Goal: Information Seeking & Learning: Compare options

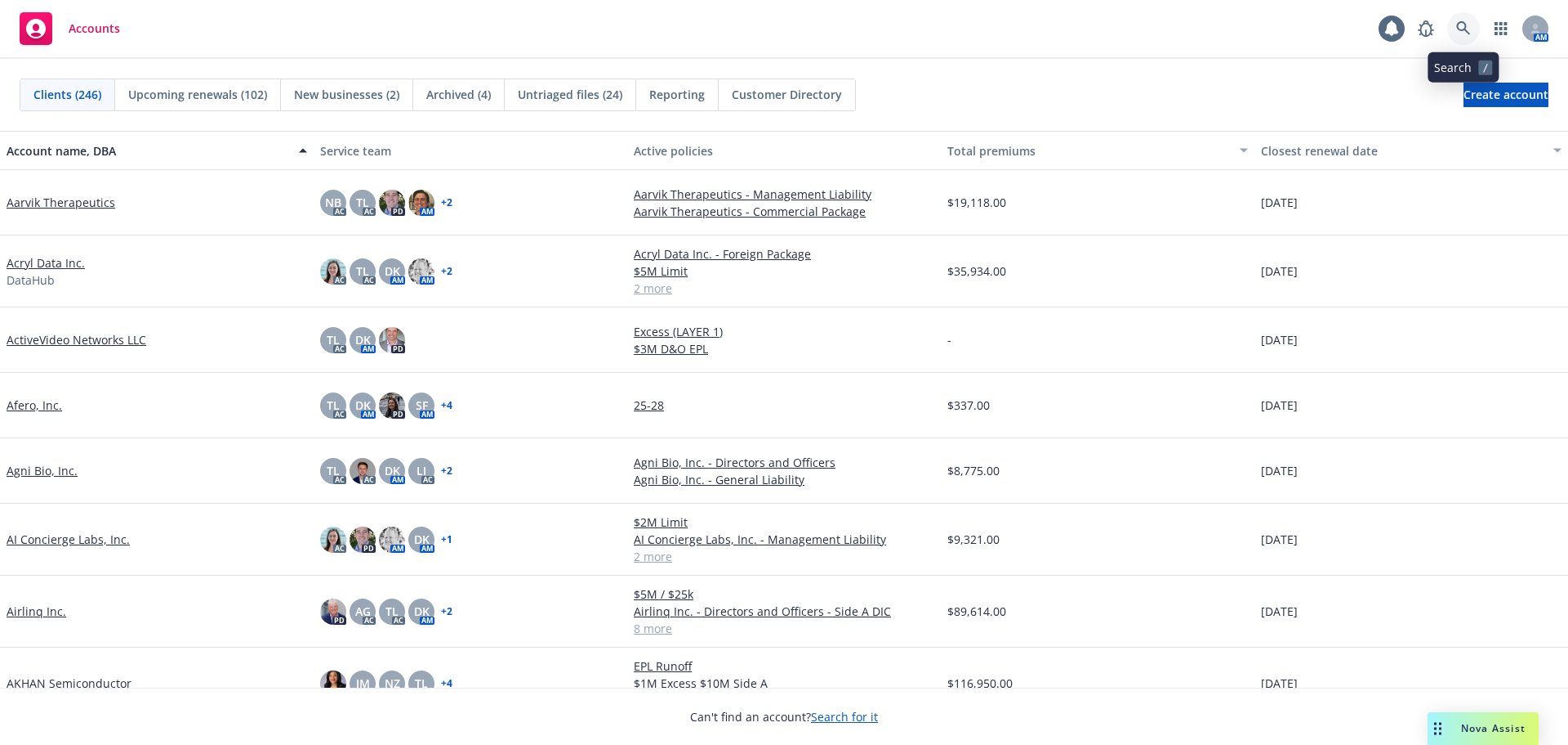
click at [1469, 29] on icon at bounding box center [1464, 28] width 14 height 14
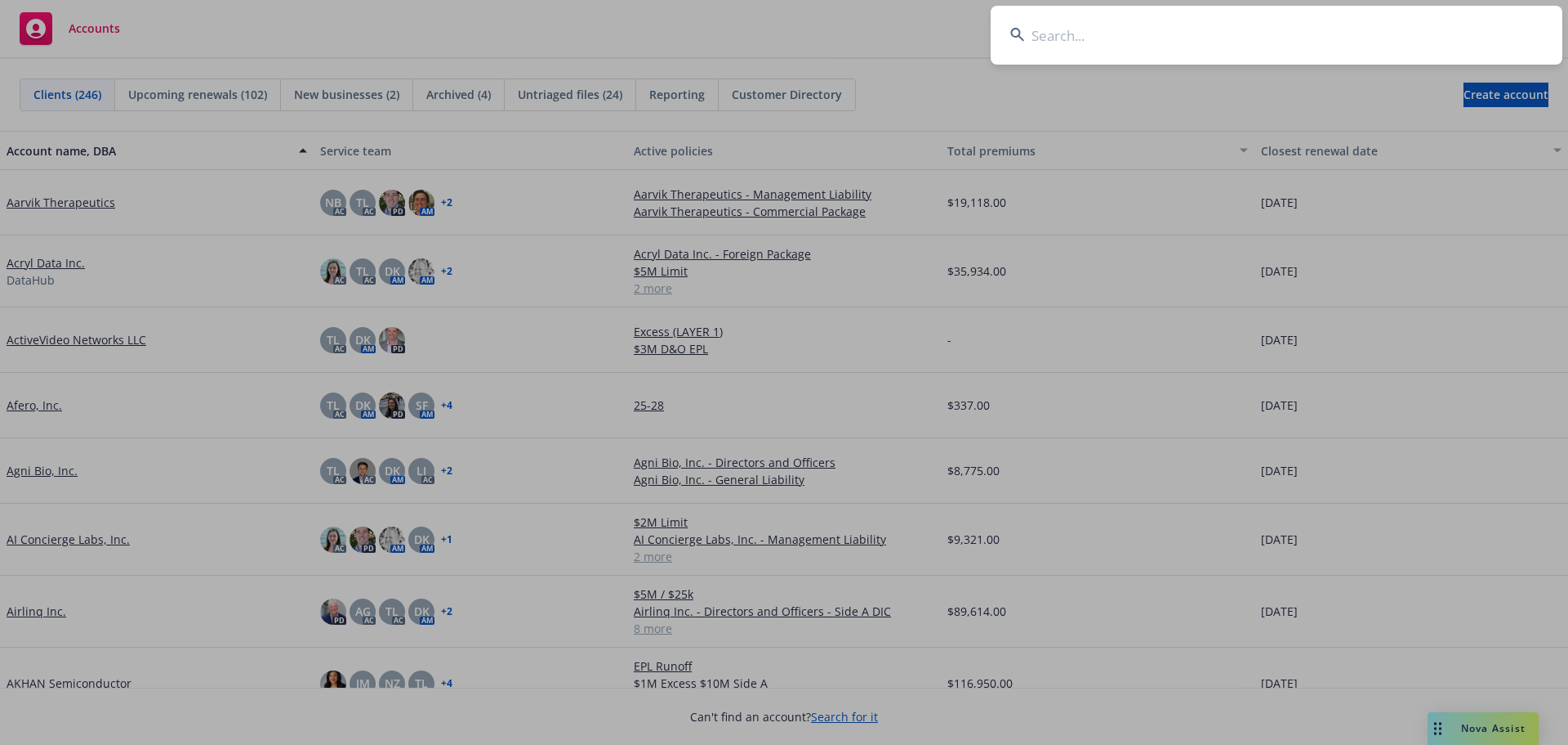
click at [1370, 42] on input at bounding box center [1277, 35] width 572 height 59
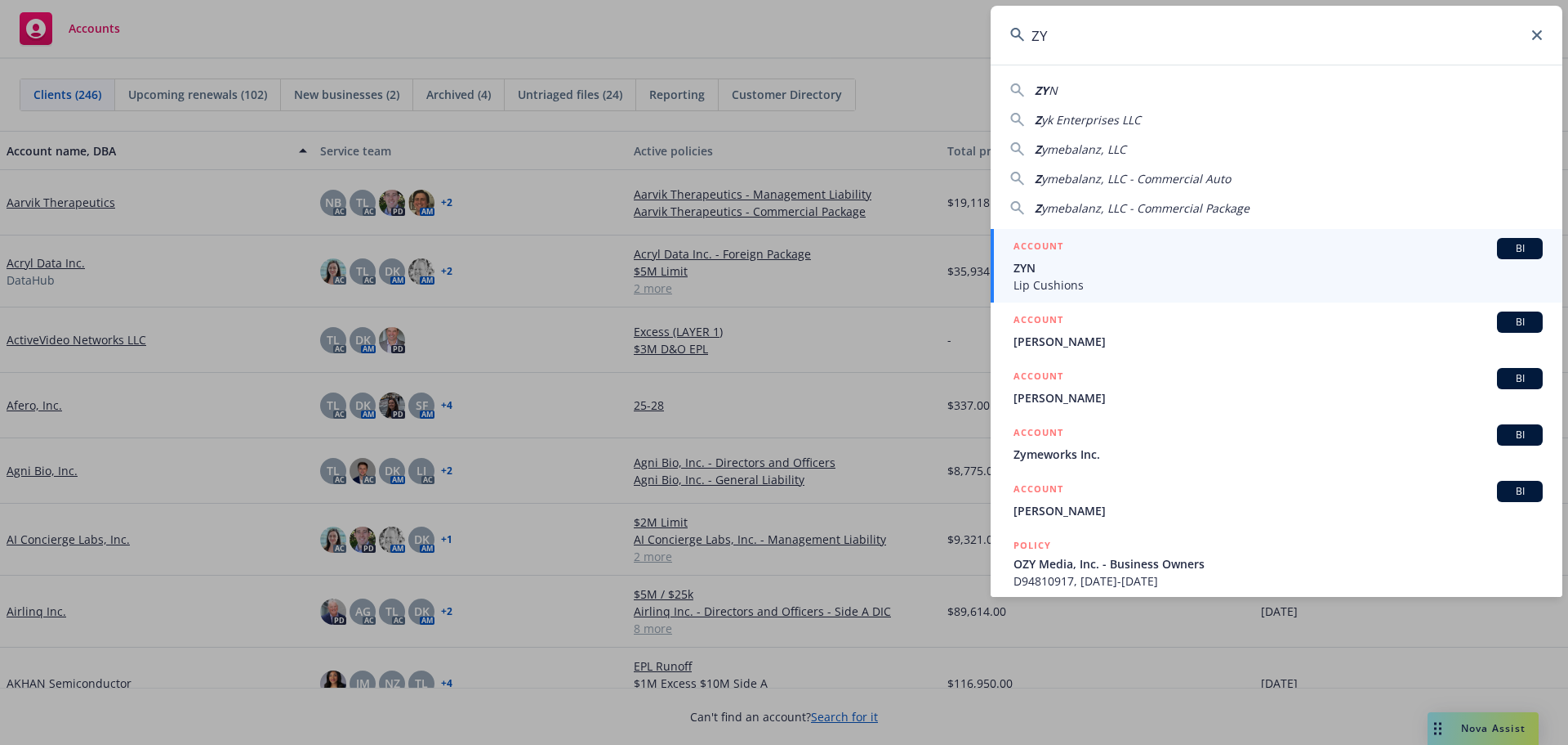
click at [1085, 31] on input "ZY" at bounding box center [1277, 35] width 572 height 59
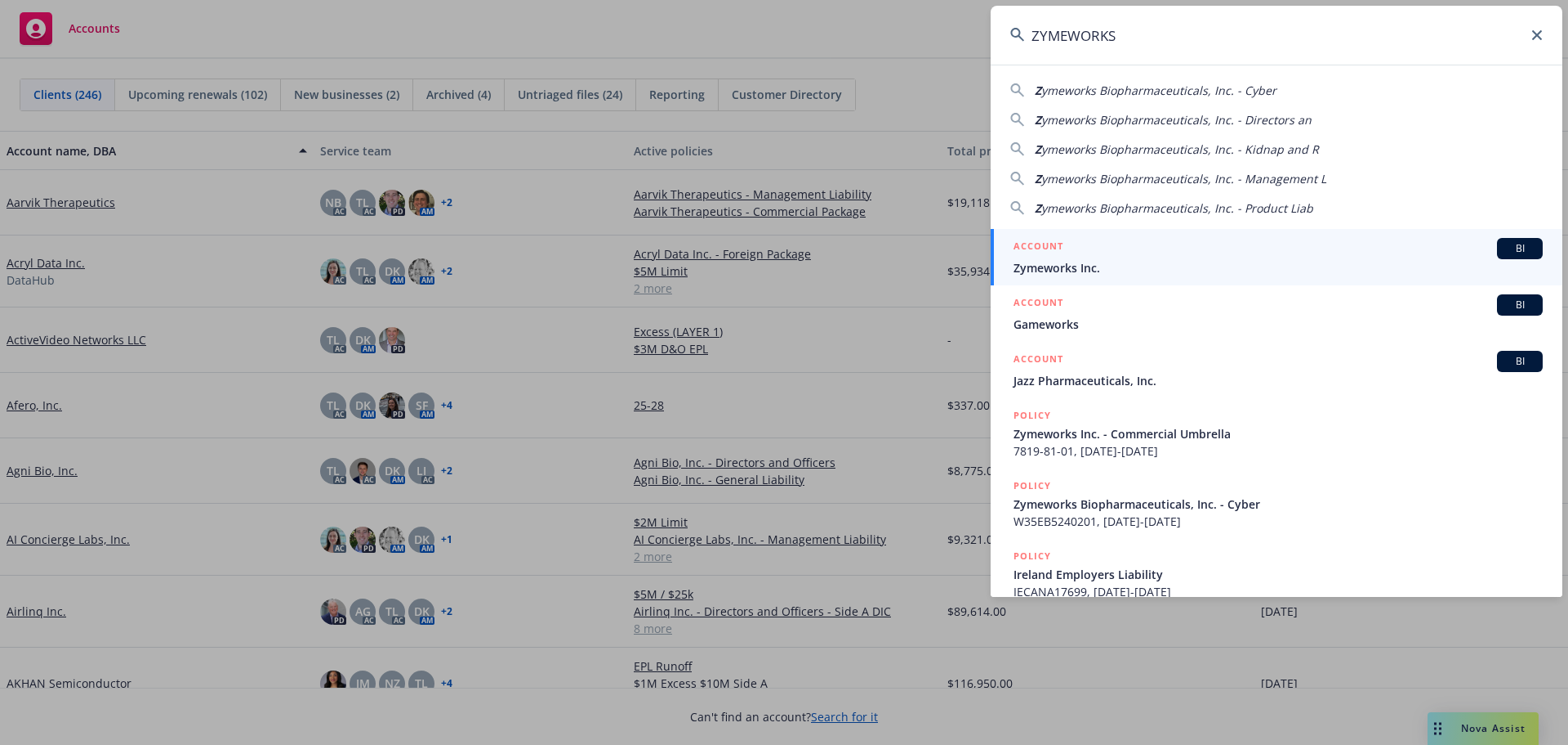
type input "ZYMEWORKS"
click at [1122, 251] on div "ACCOUNT BI" at bounding box center [1279, 248] width 530 height 21
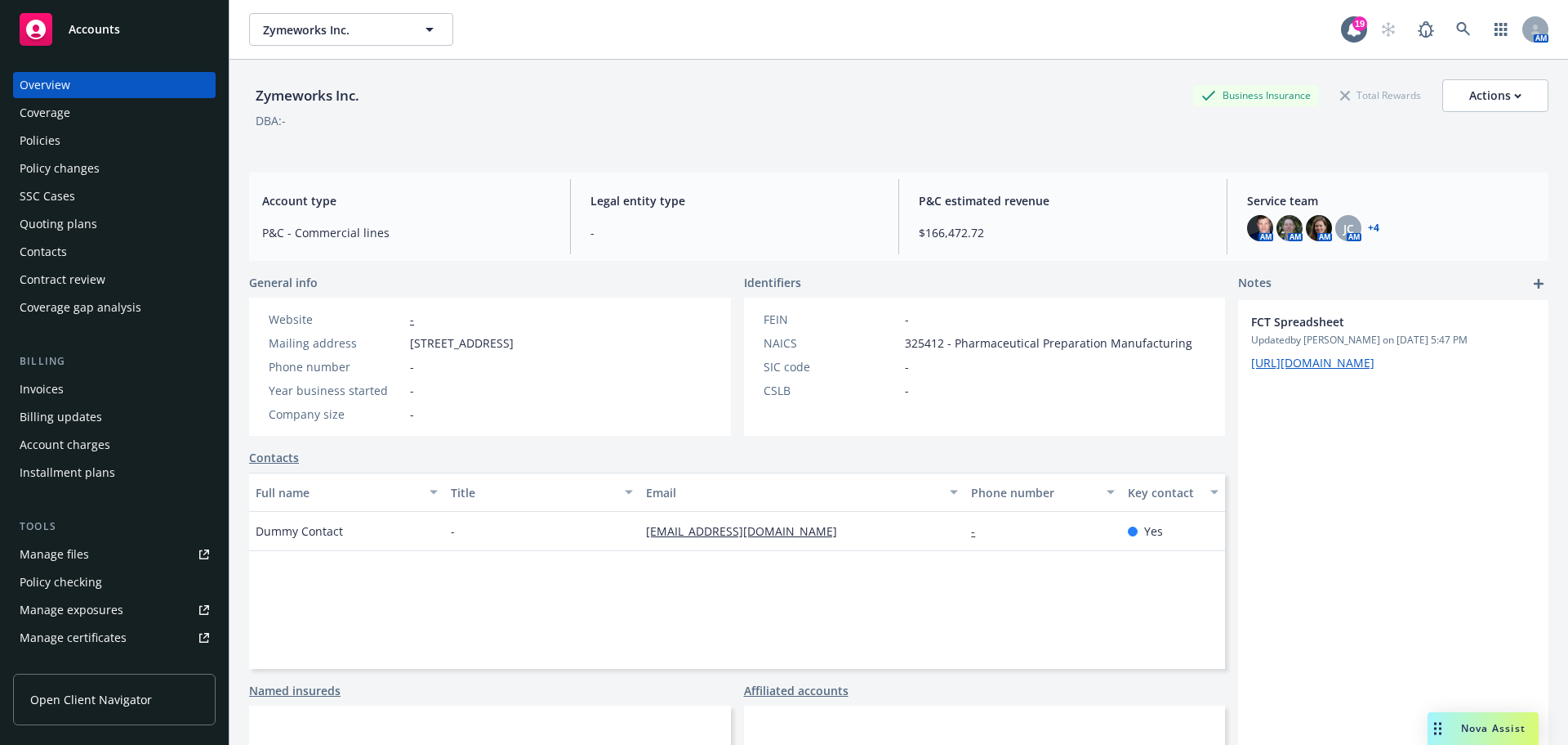
click at [104, 145] on div "Policies" at bounding box center [114, 140] width 189 height 26
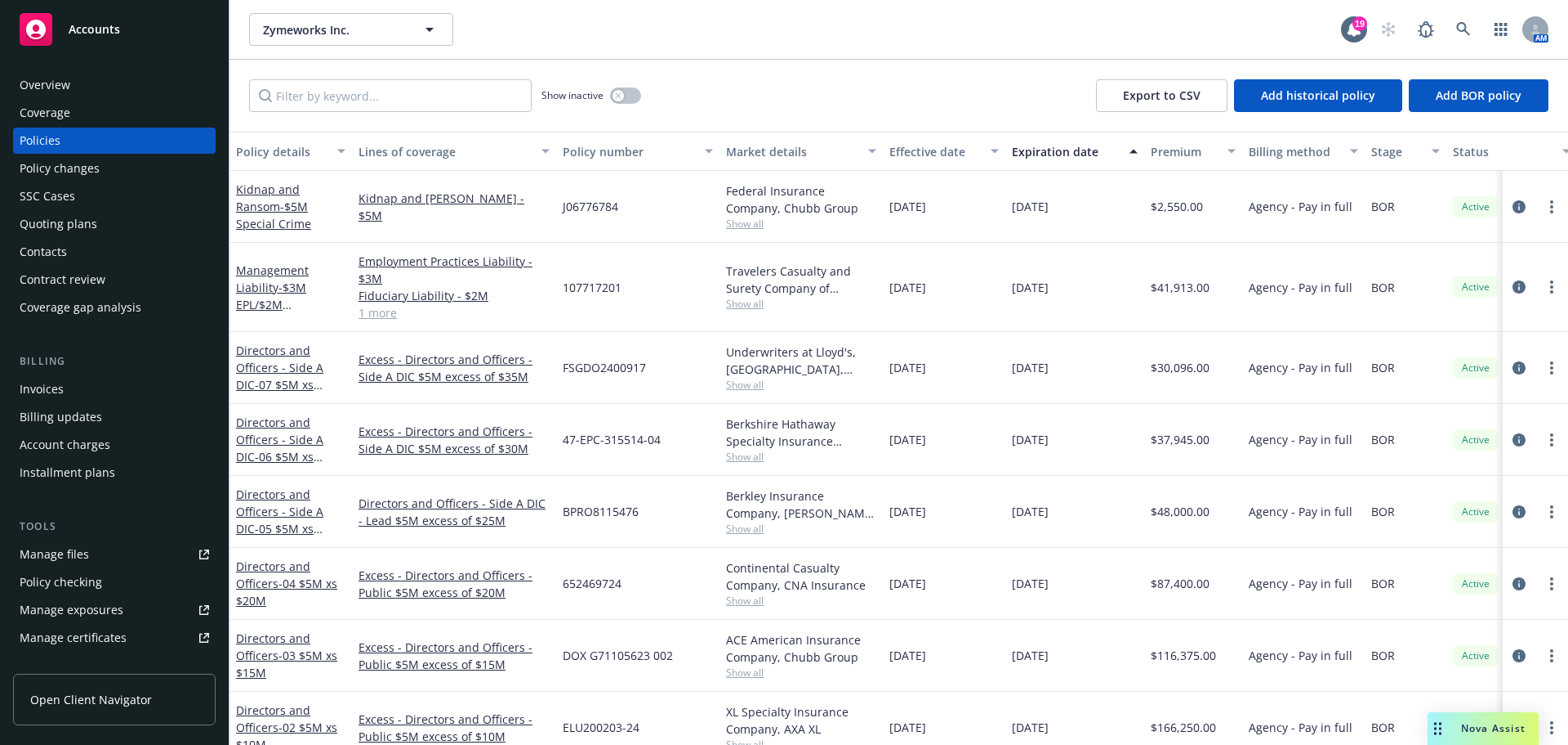
click at [93, 223] on div "Quoting plans" at bounding box center [58, 223] width 77 height 26
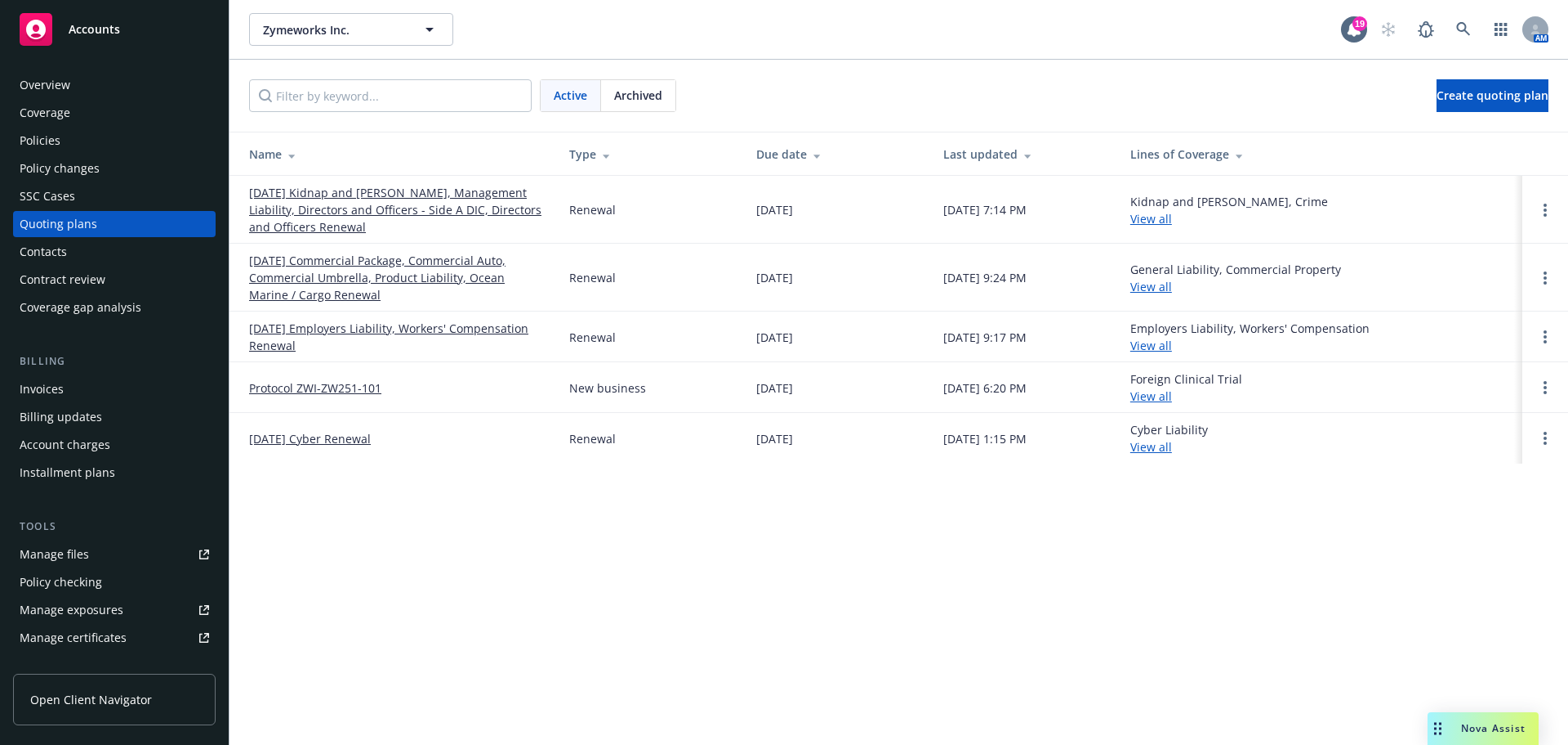
click at [298, 206] on link "[DATE] Kidnap and [PERSON_NAME], Management Liability, Directors and Officers -…" at bounding box center [396, 209] width 294 height 52
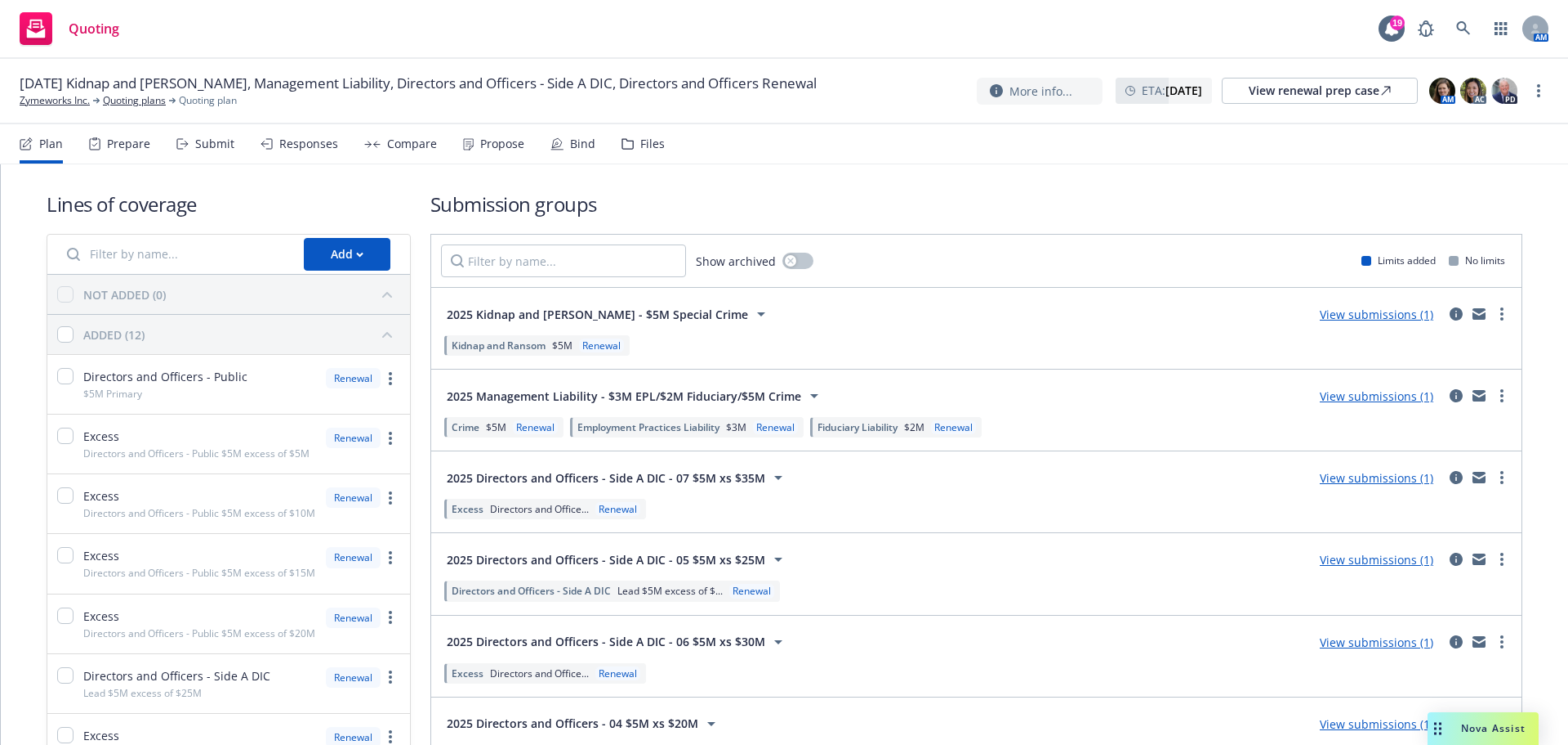
click at [313, 142] on div "Responses" at bounding box center [308, 144] width 59 height 13
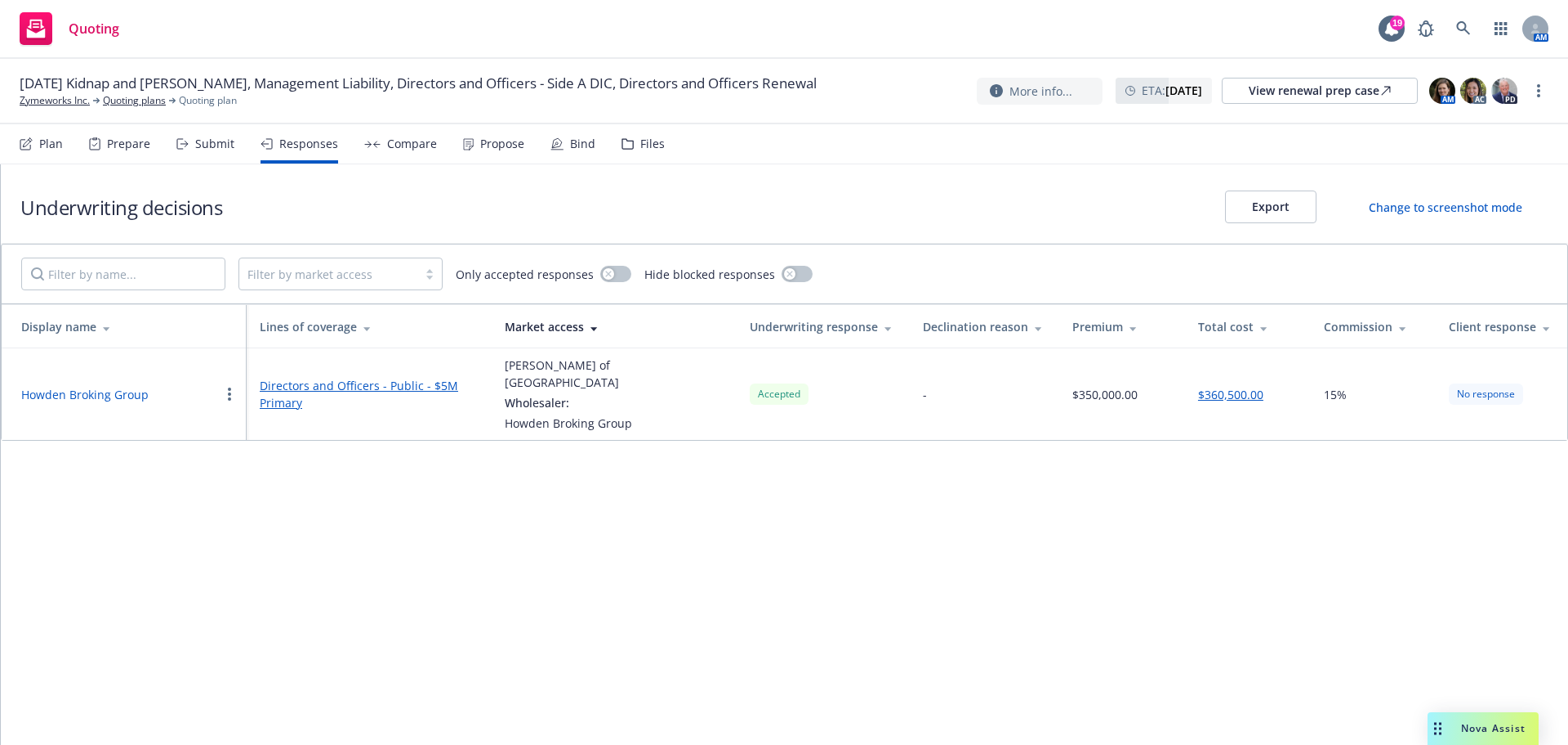
click at [213, 150] on div "Submit" at bounding box center [215, 144] width 39 height 13
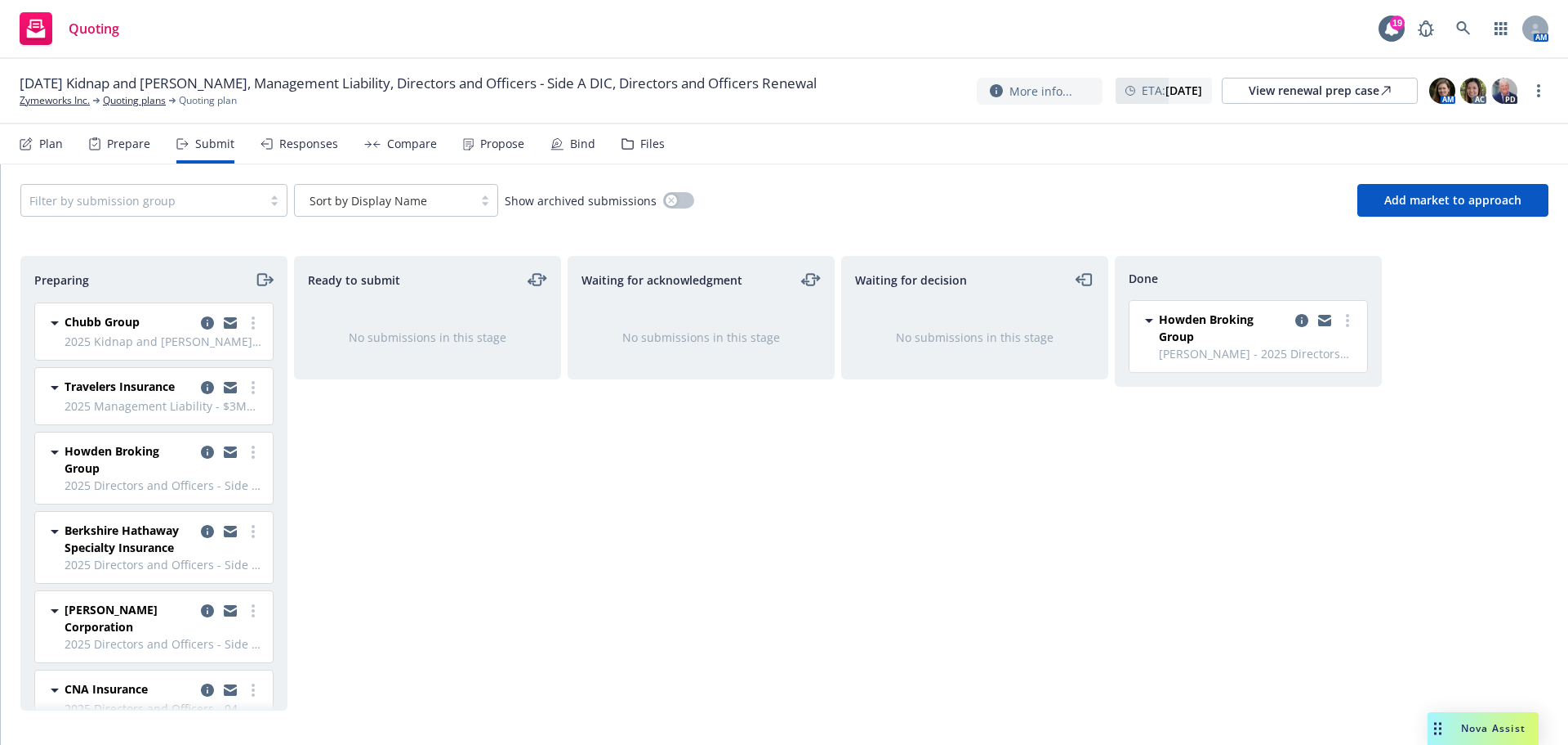
click at [113, 150] on div "Prepare" at bounding box center [128, 144] width 43 height 13
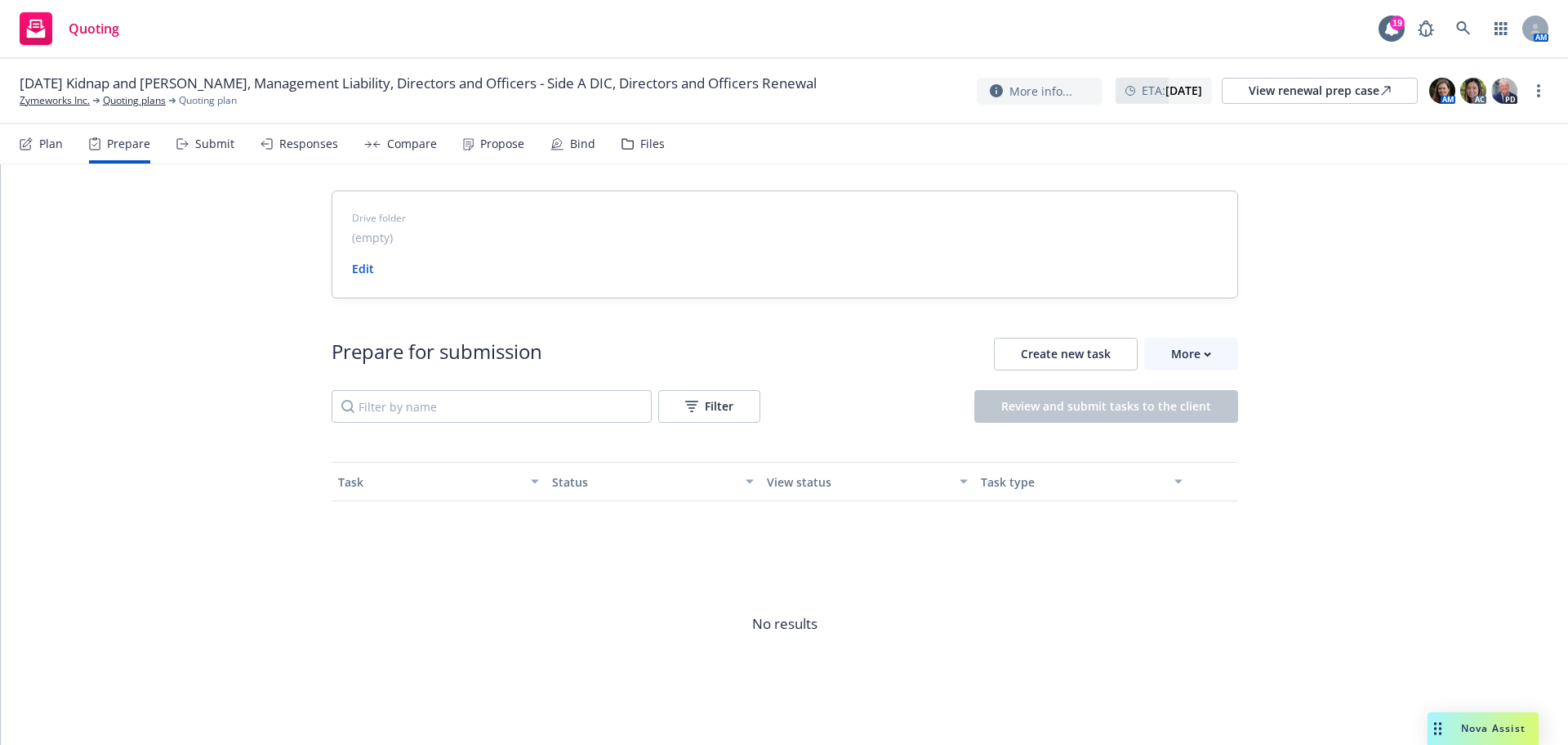
click at [202, 150] on div "Submit" at bounding box center [215, 144] width 39 height 13
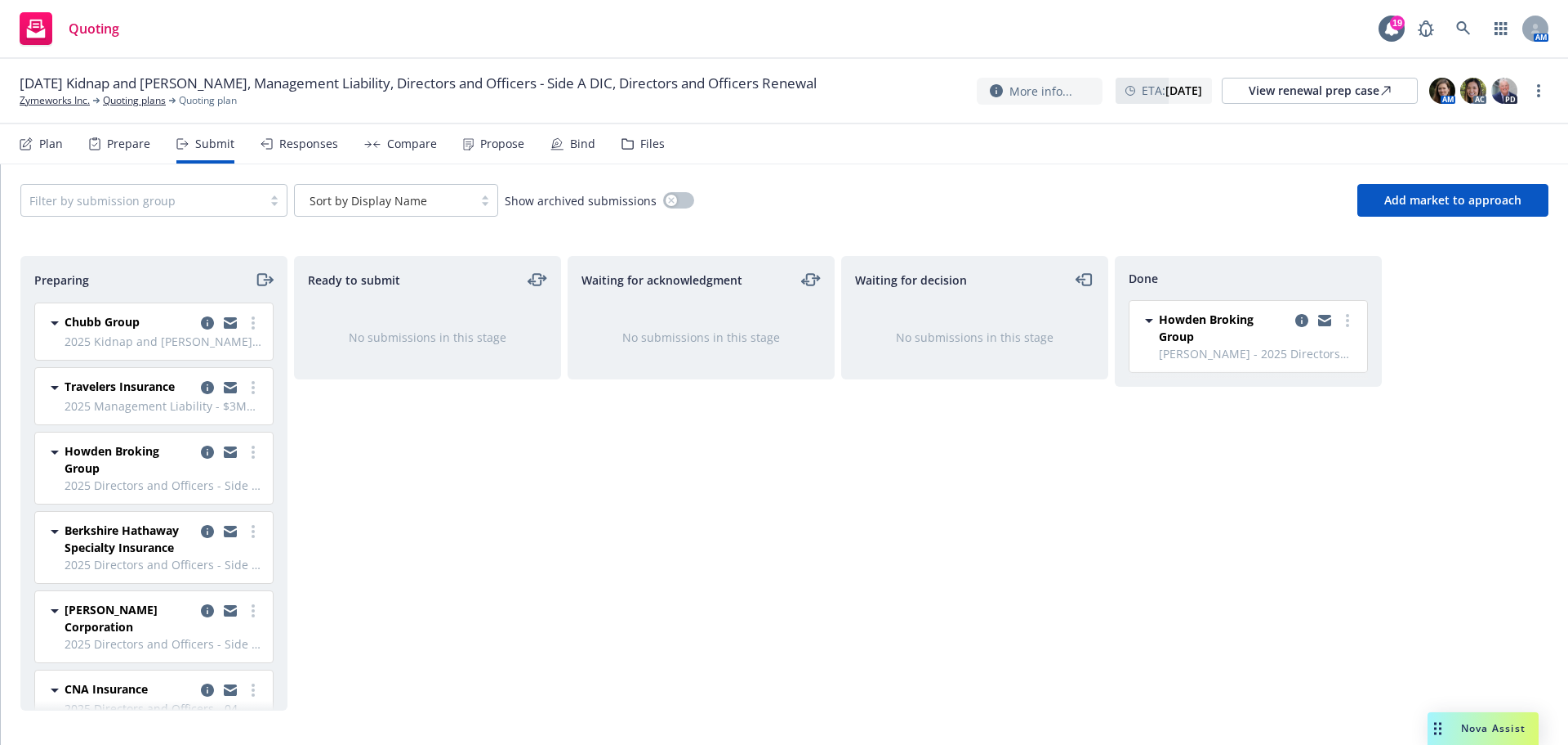
click at [121, 158] on div "Prepare" at bounding box center [120, 144] width 61 height 39
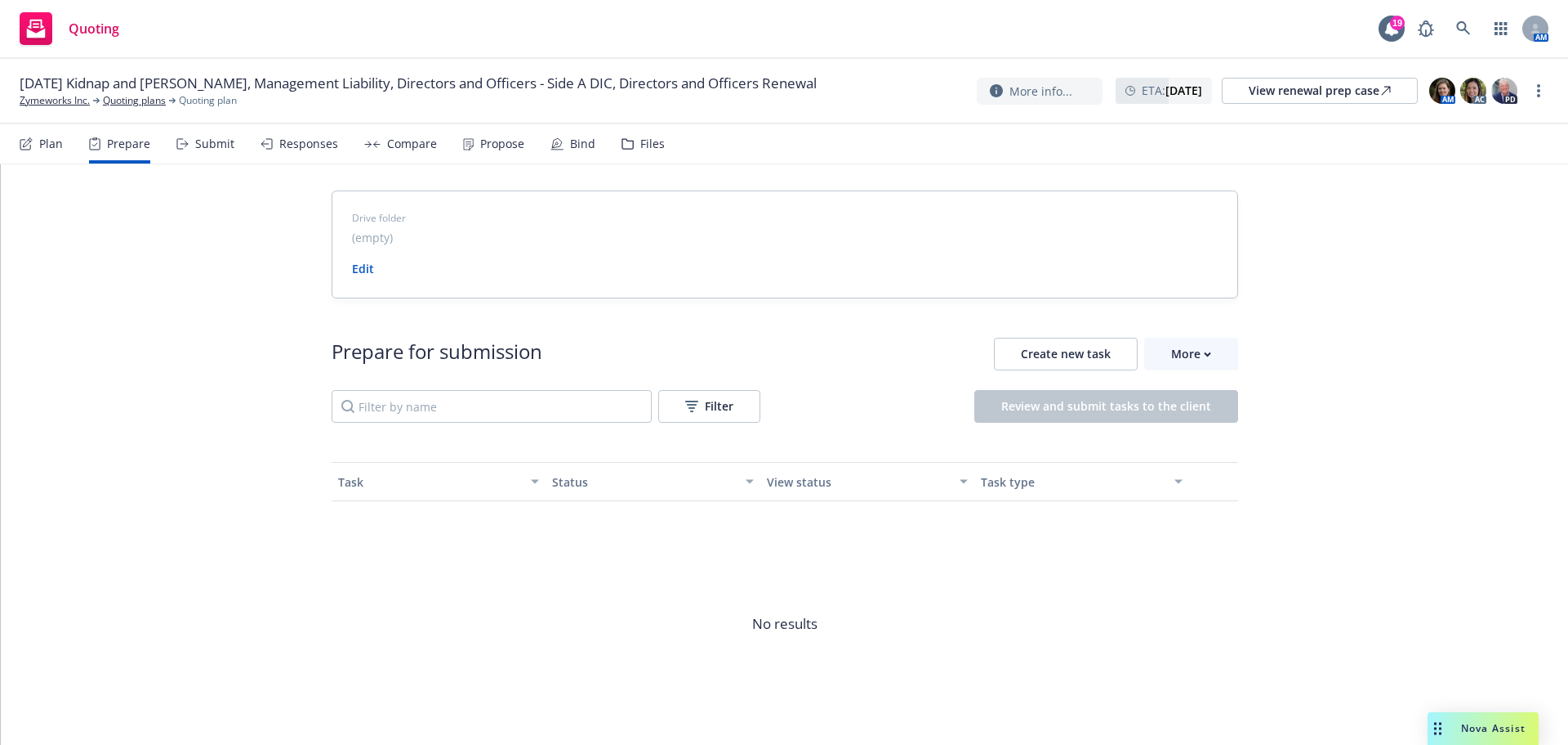
click at [200, 155] on div "Submit" at bounding box center [205, 144] width 58 height 39
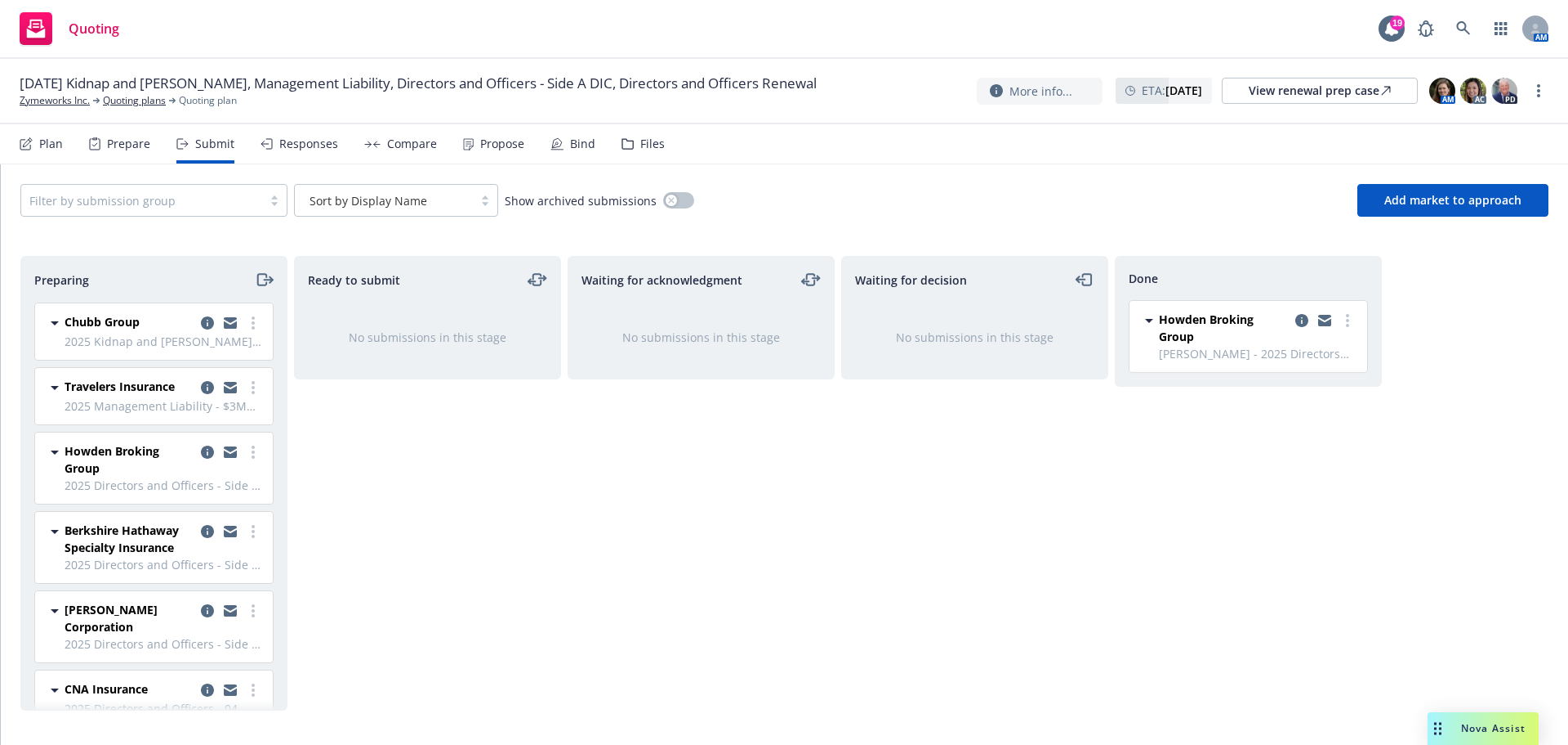
click at [309, 141] on div "Responses" at bounding box center [308, 144] width 59 height 13
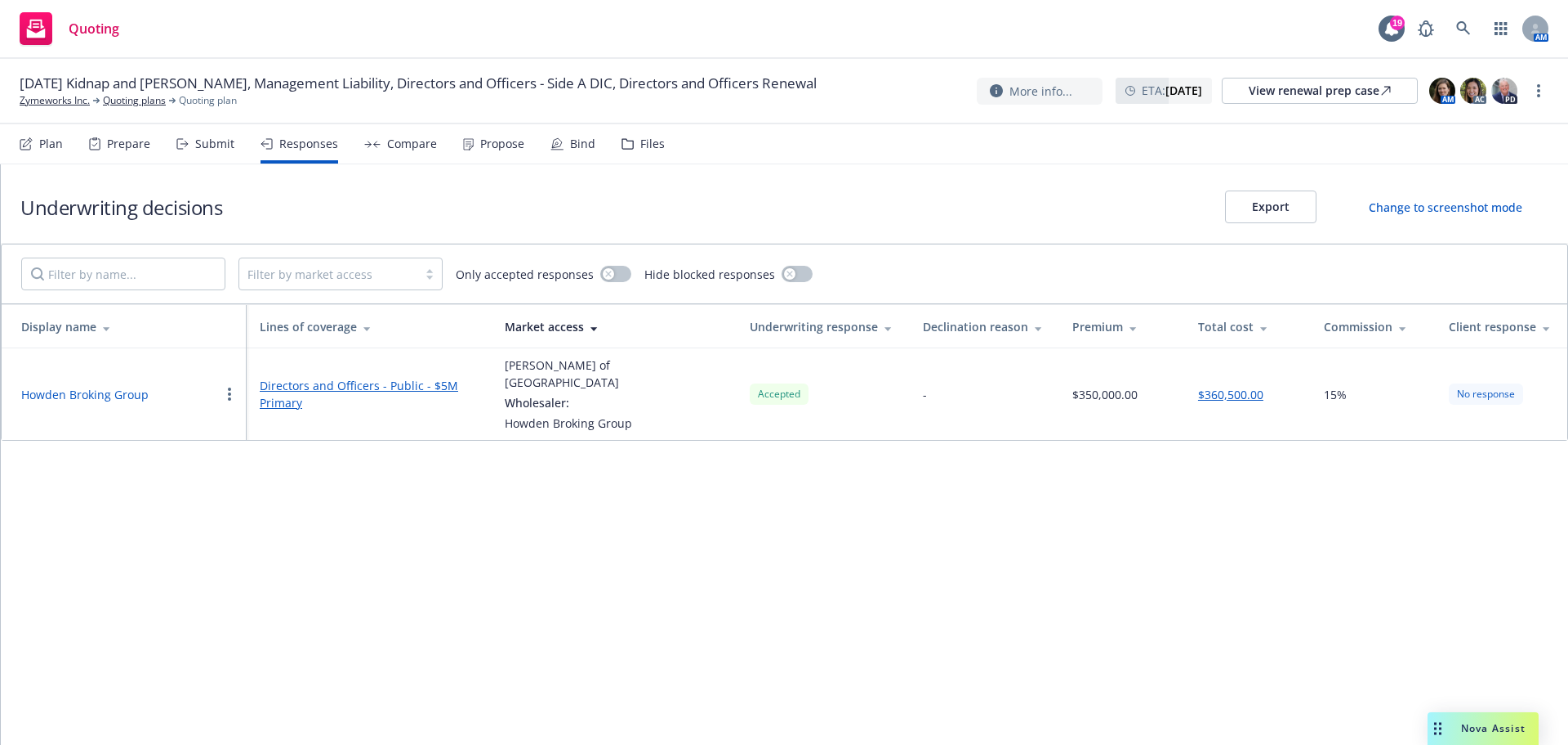
click at [409, 145] on div "Compare" at bounding box center [412, 144] width 50 height 13
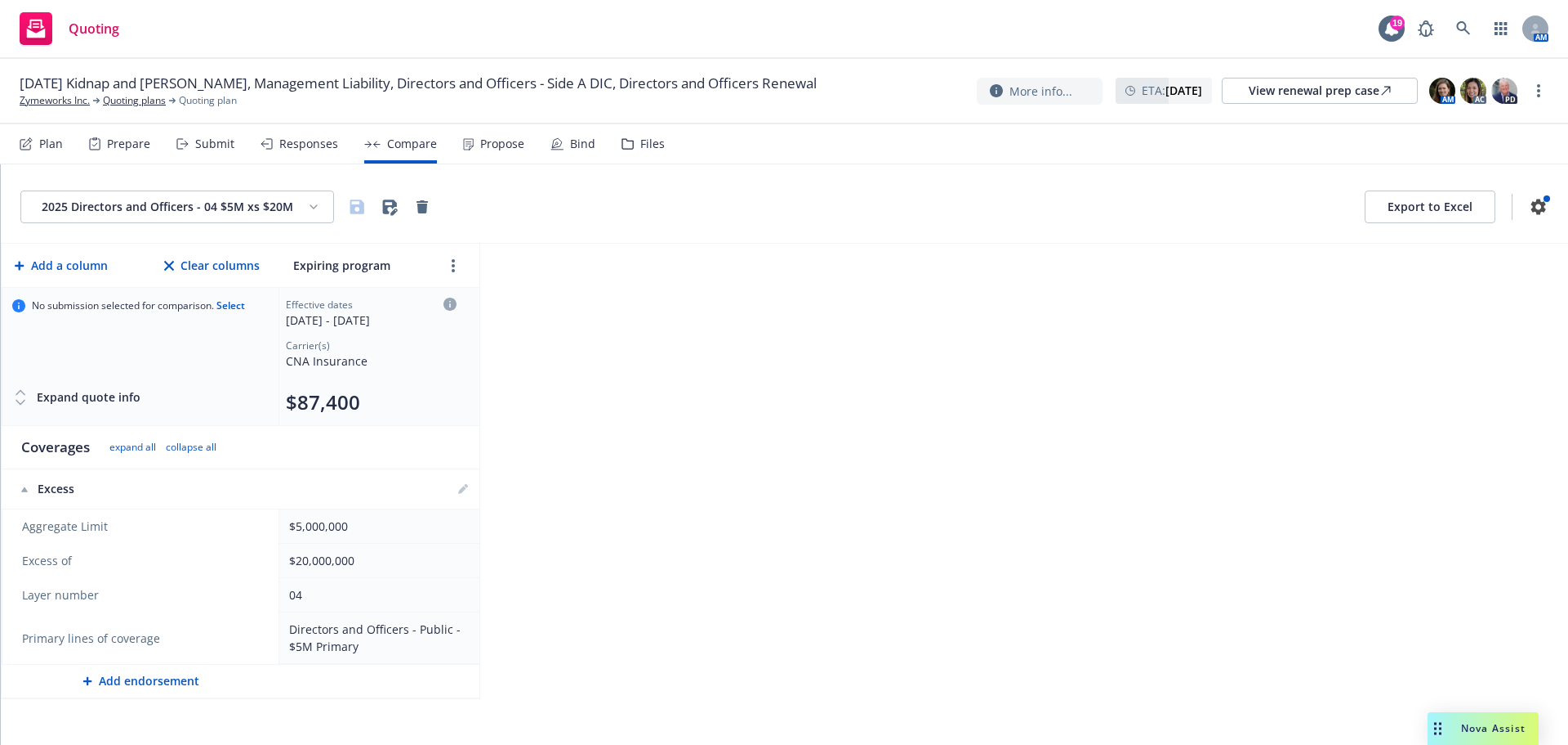
click at [498, 146] on div "Propose" at bounding box center [503, 144] width 44 height 13
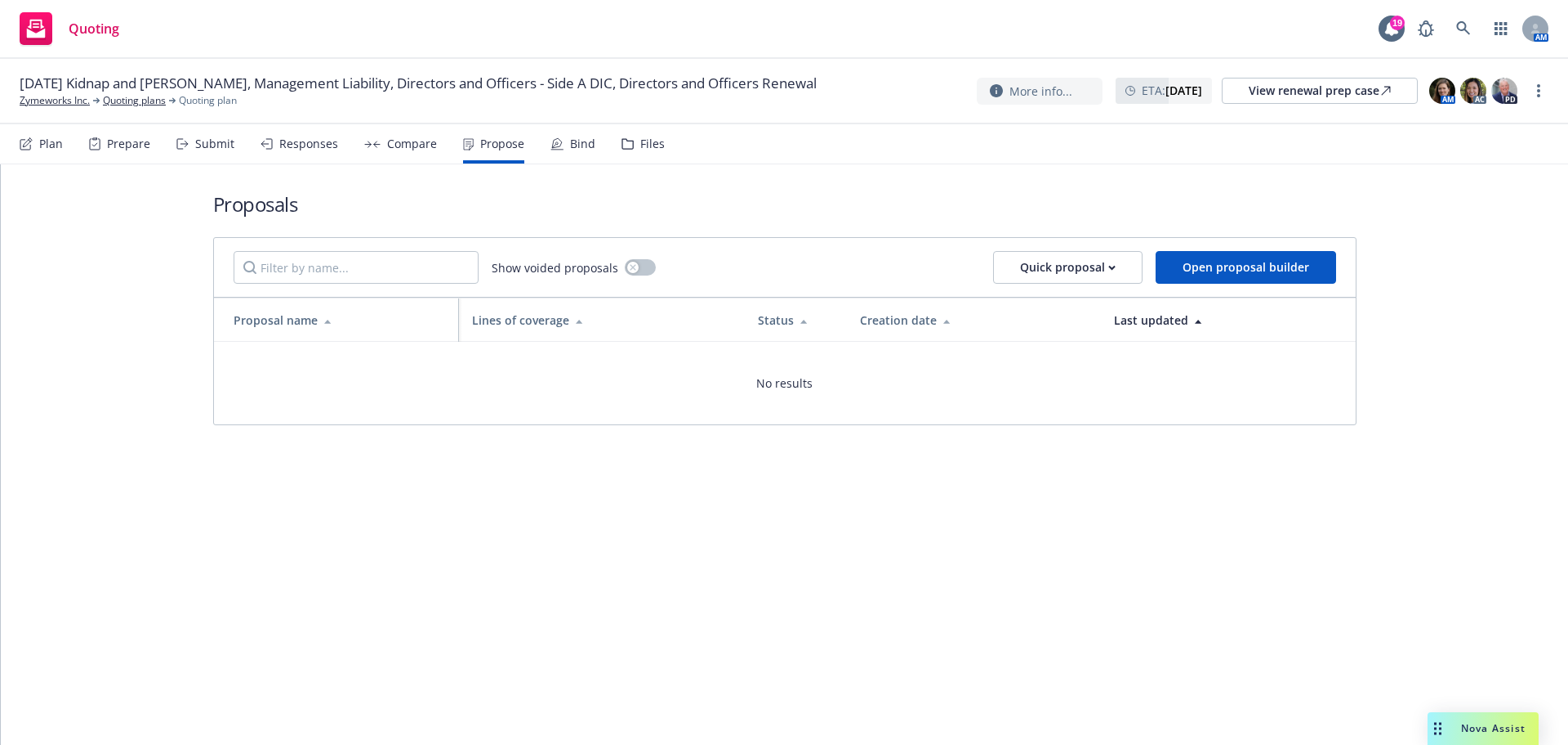
click at [573, 146] on div "Bind" at bounding box center [583, 144] width 25 height 13
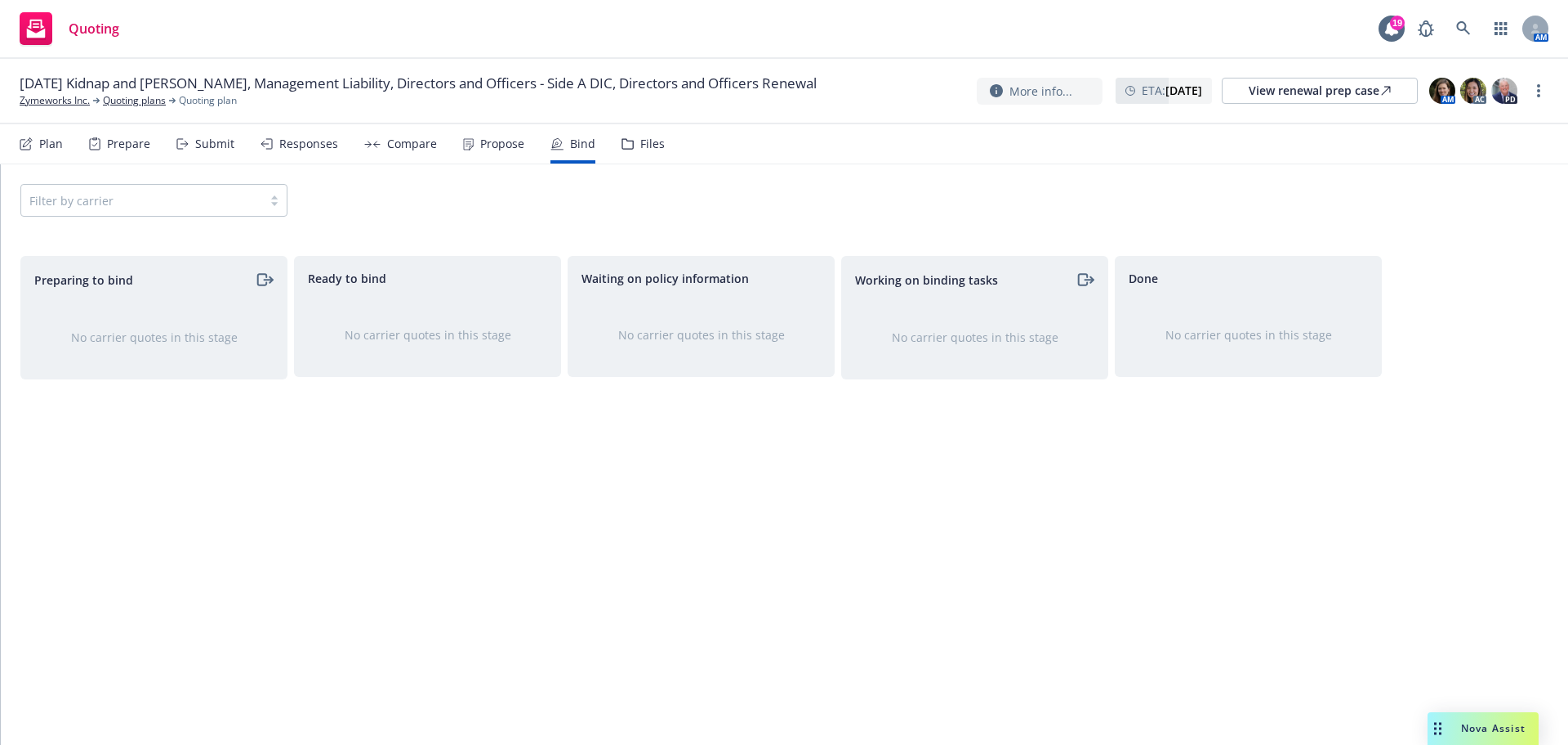
click at [38, 138] on div "Plan" at bounding box center [41, 144] width 43 height 39
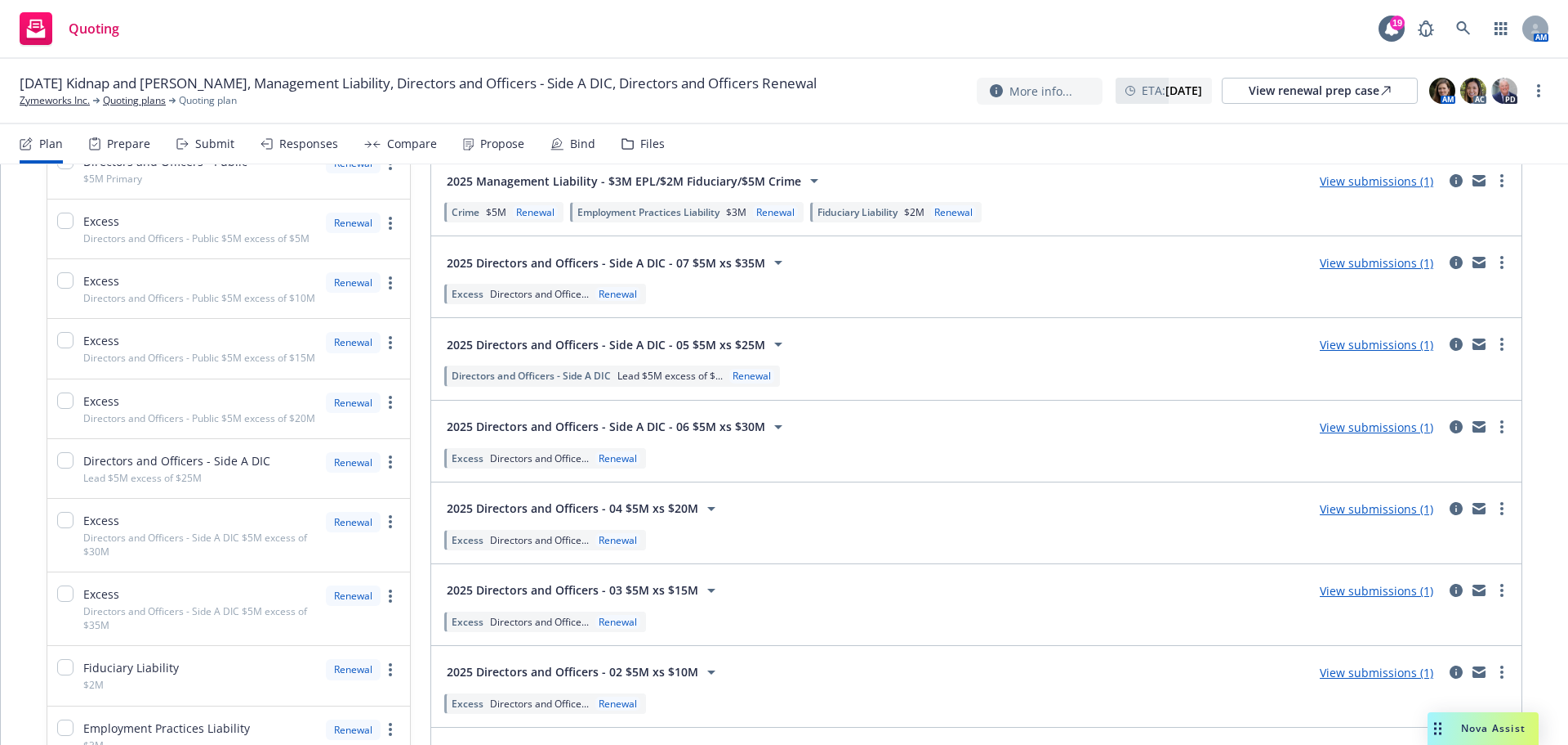
scroll to position [470, 0]
